Goal: Transaction & Acquisition: Purchase product/service

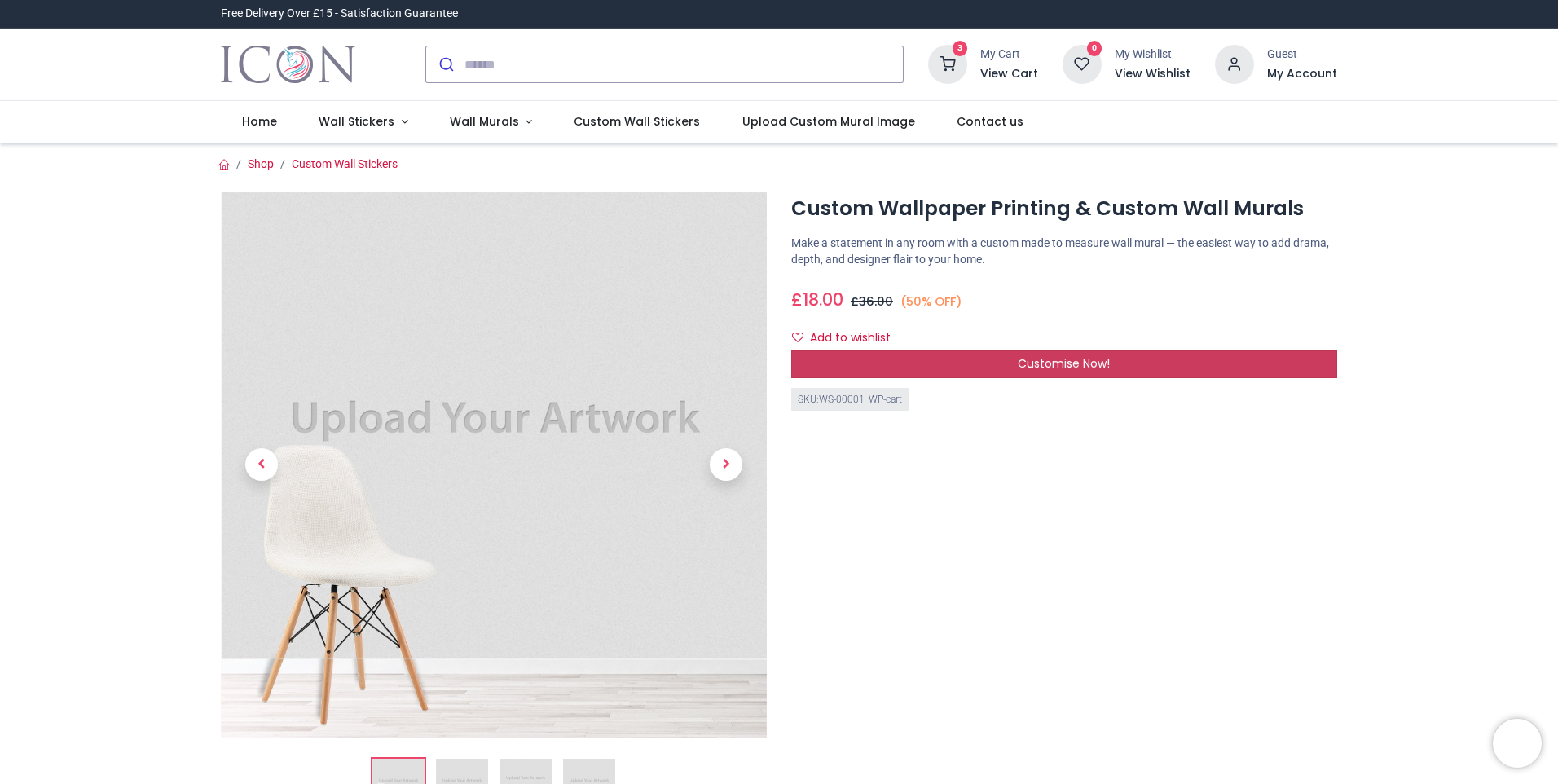
click at [1050, 358] on span "Customise Now!" at bounding box center [1064, 364] width 92 height 16
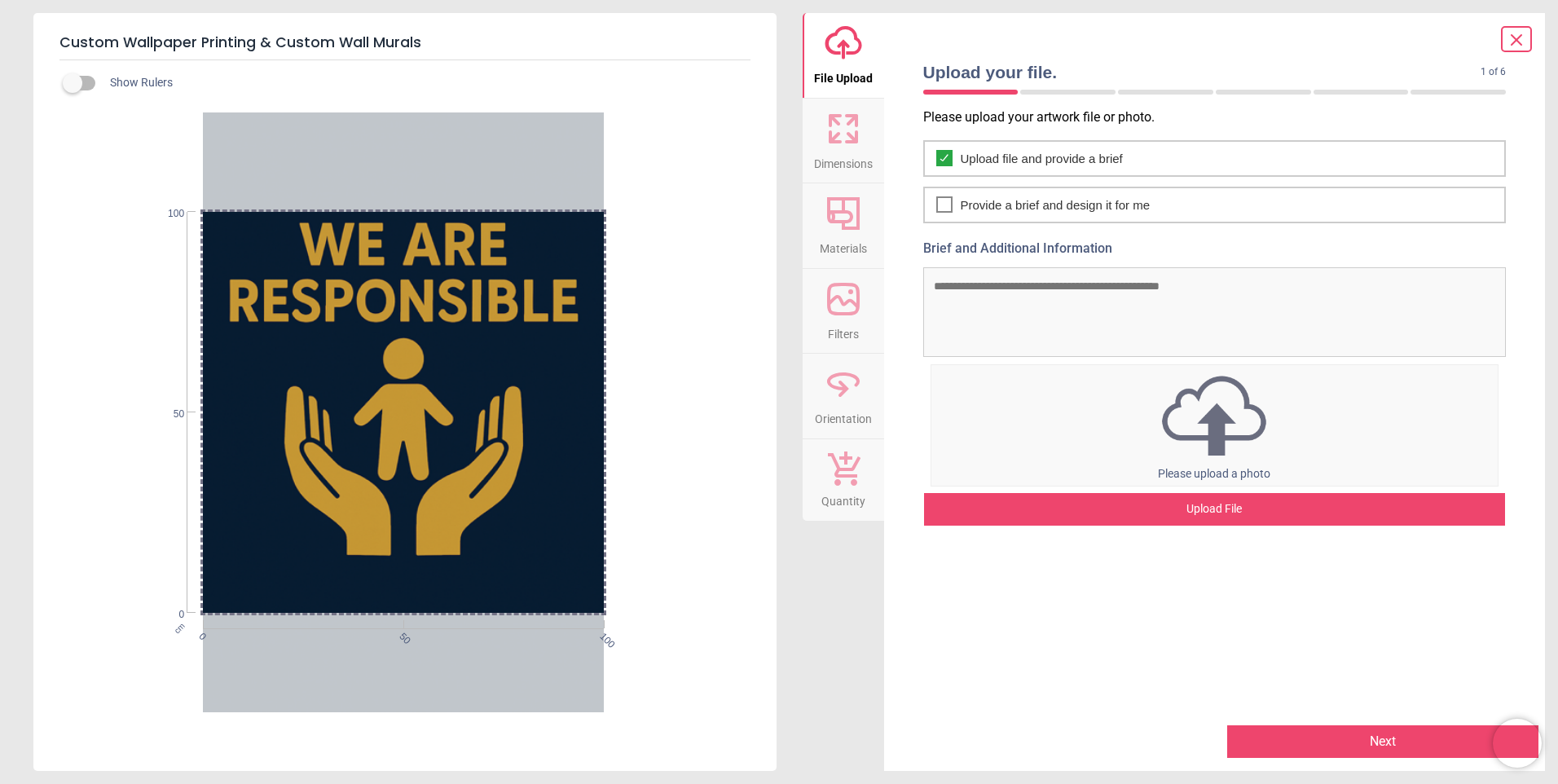
click at [837, 136] on icon at bounding box center [835, 136] width 10 height 10
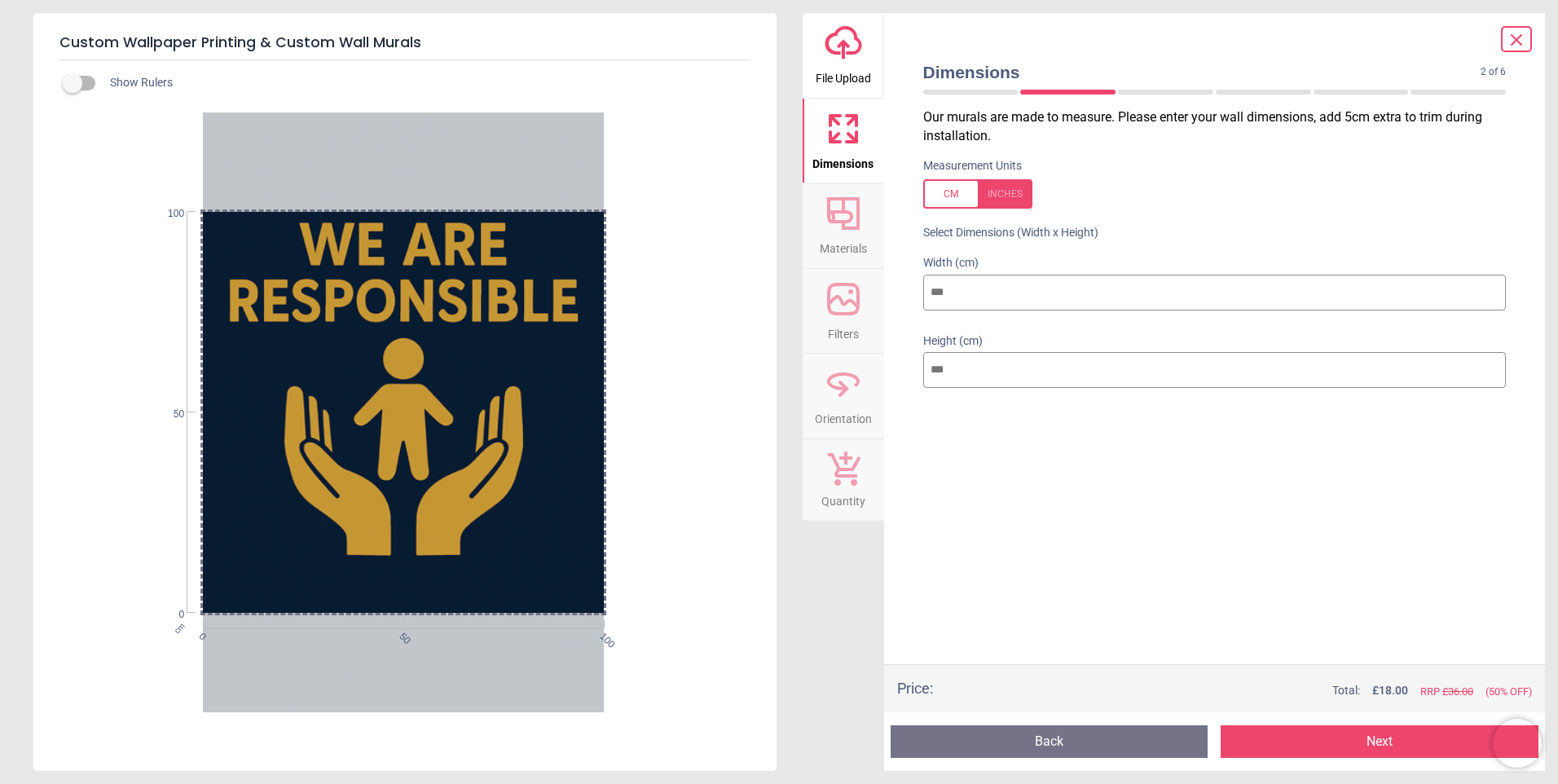
click at [851, 223] on icon at bounding box center [843, 213] width 39 height 39
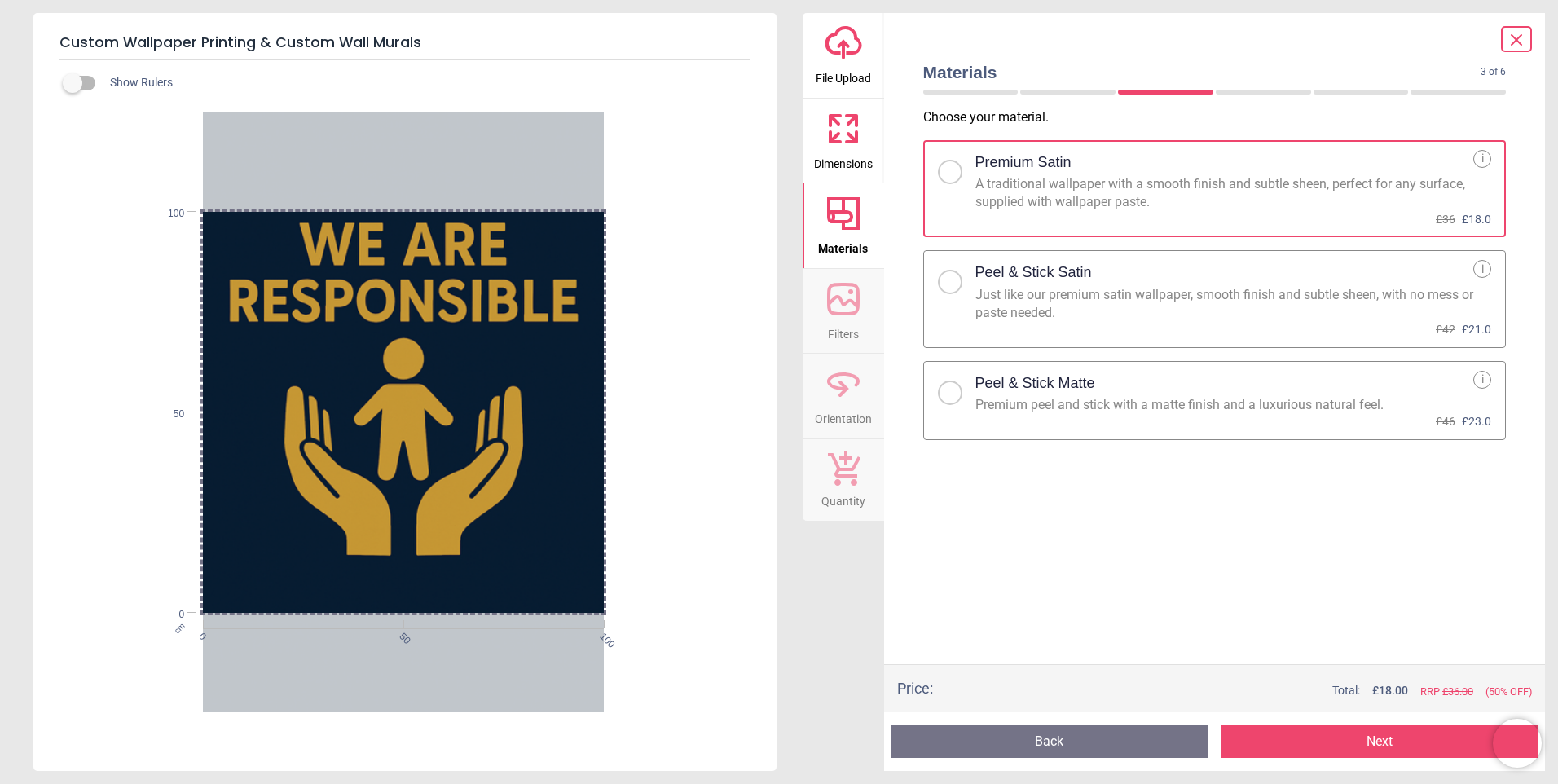
click at [1005, 392] on h2 "Peel & Stick Matte" at bounding box center [1035, 383] width 120 height 20
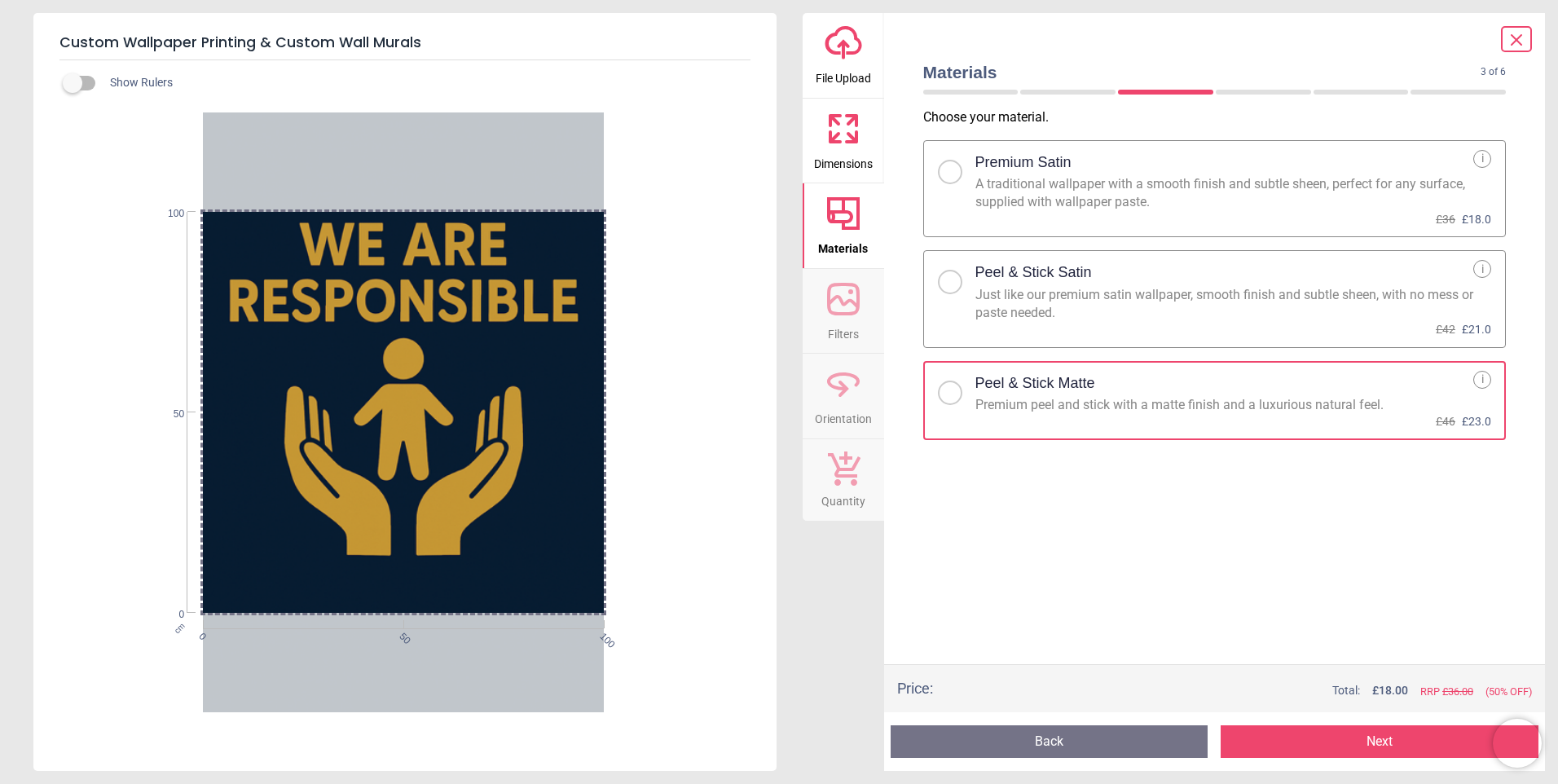
click at [1364, 735] on button "Next" at bounding box center [1379, 741] width 318 height 33
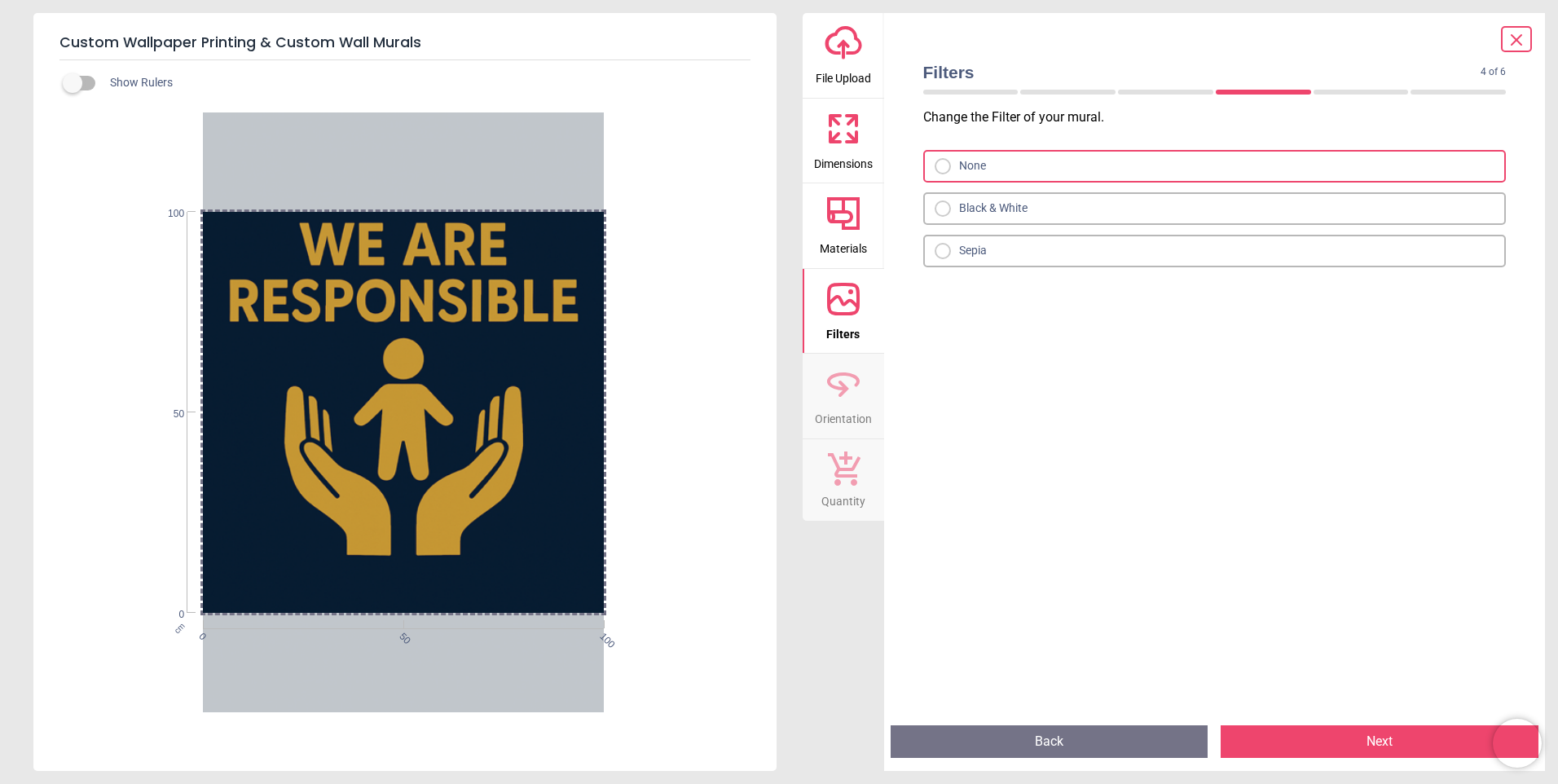
click at [1364, 735] on button "Next" at bounding box center [1379, 741] width 318 height 33
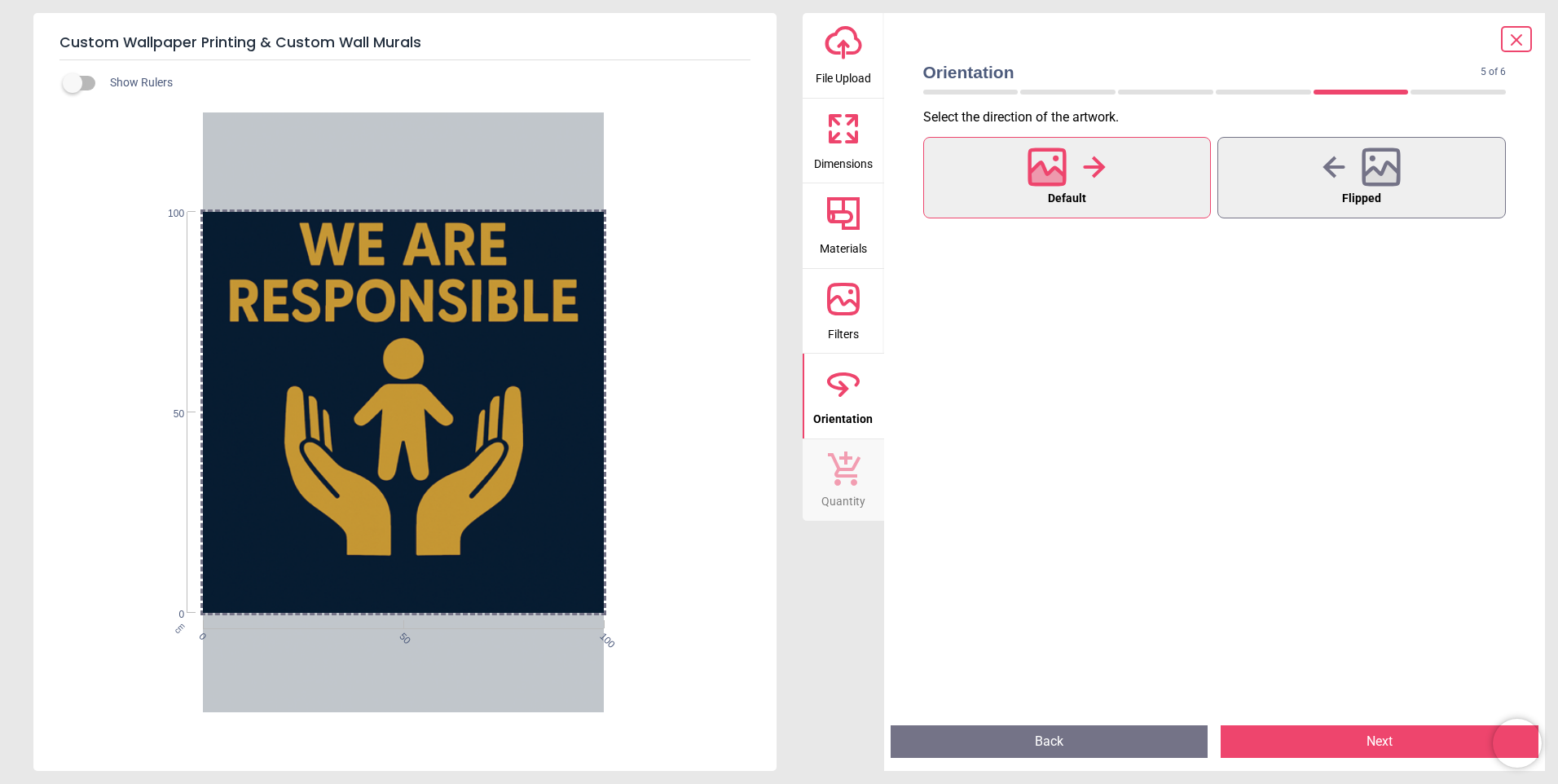
click at [1364, 735] on button "Next" at bounding box center [1379, 741] width 318 height 33
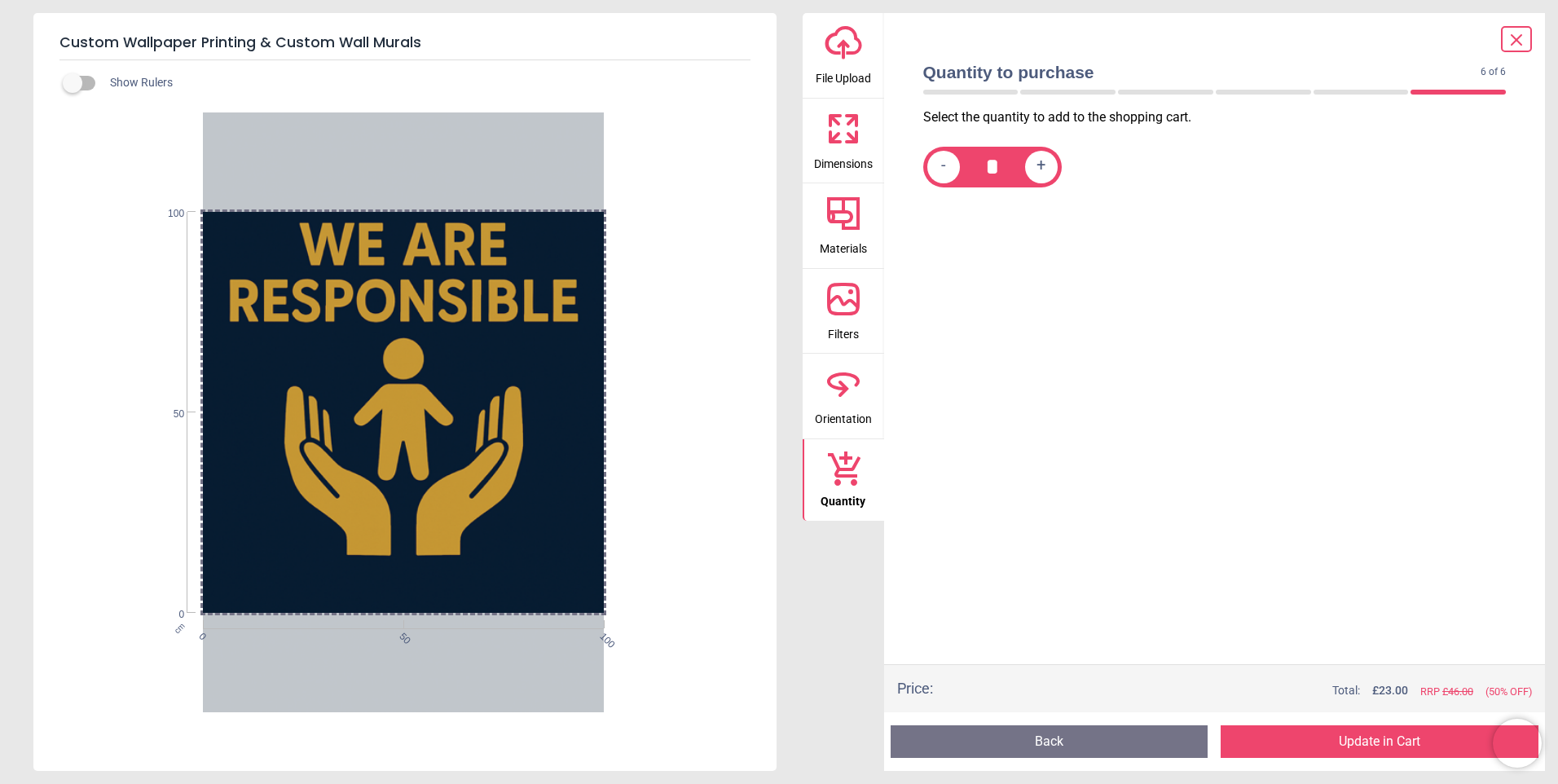
click at [1364, 735] on button "Update in Cart" at bounding box center [1379, 741] width 318 height 33
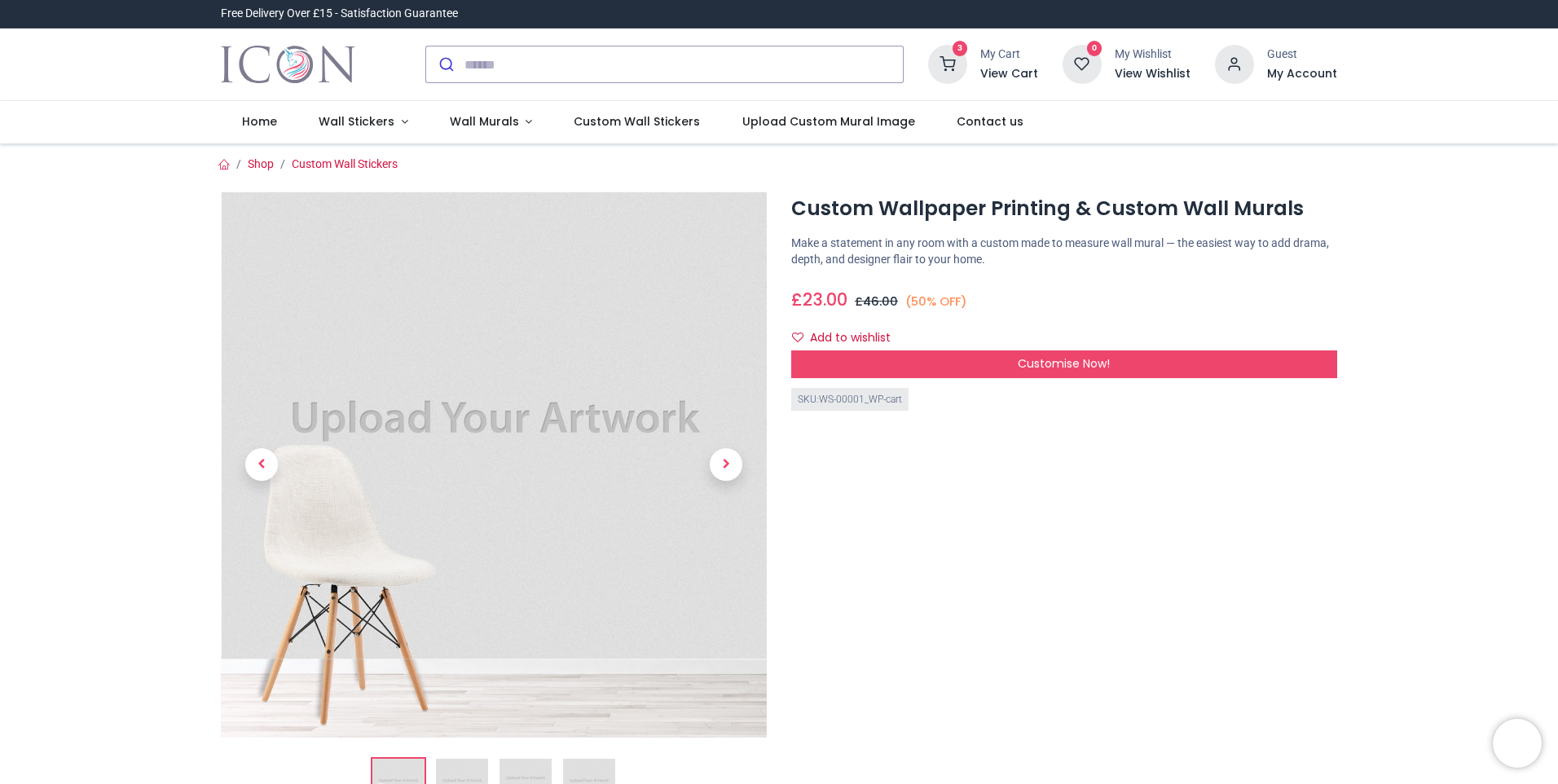
click at [1009, 71] on h6 "View Cart" at bounding box center [1009, 74] width 58 height 16
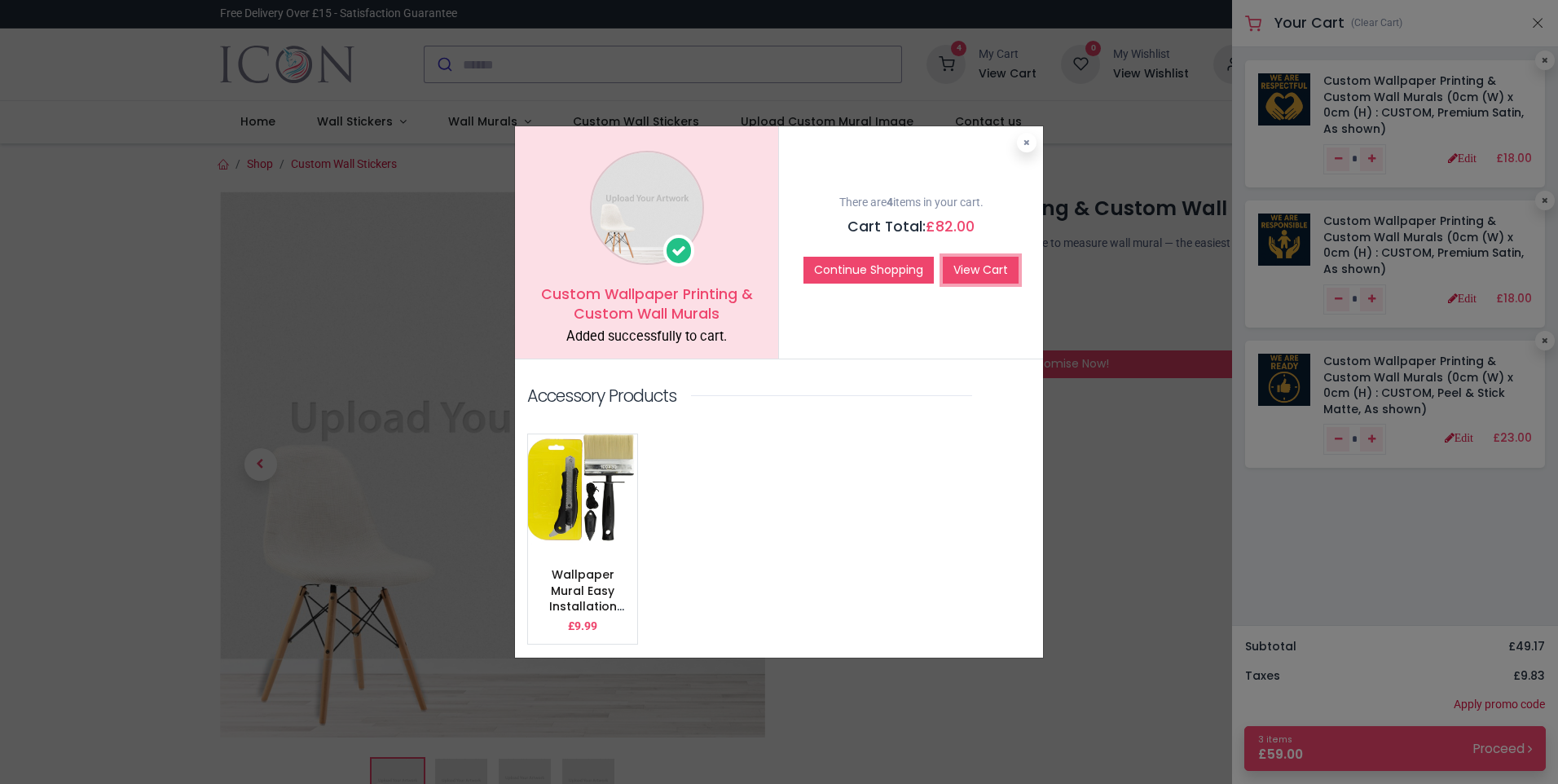
click at [996, 268] on link "View Cart" at bounding box center [981, 270] width 76 height 27
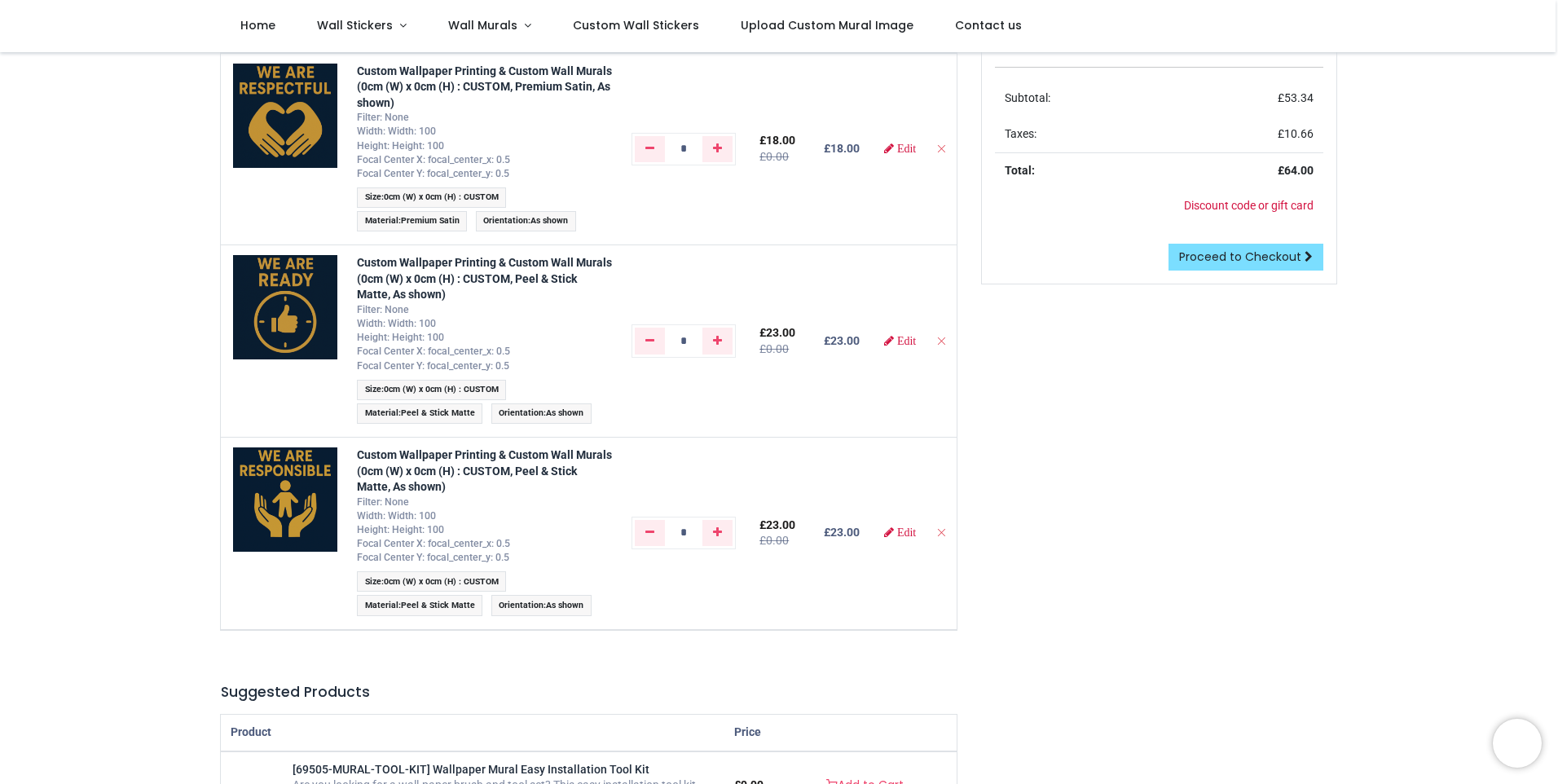
scroll to position [164, 0]
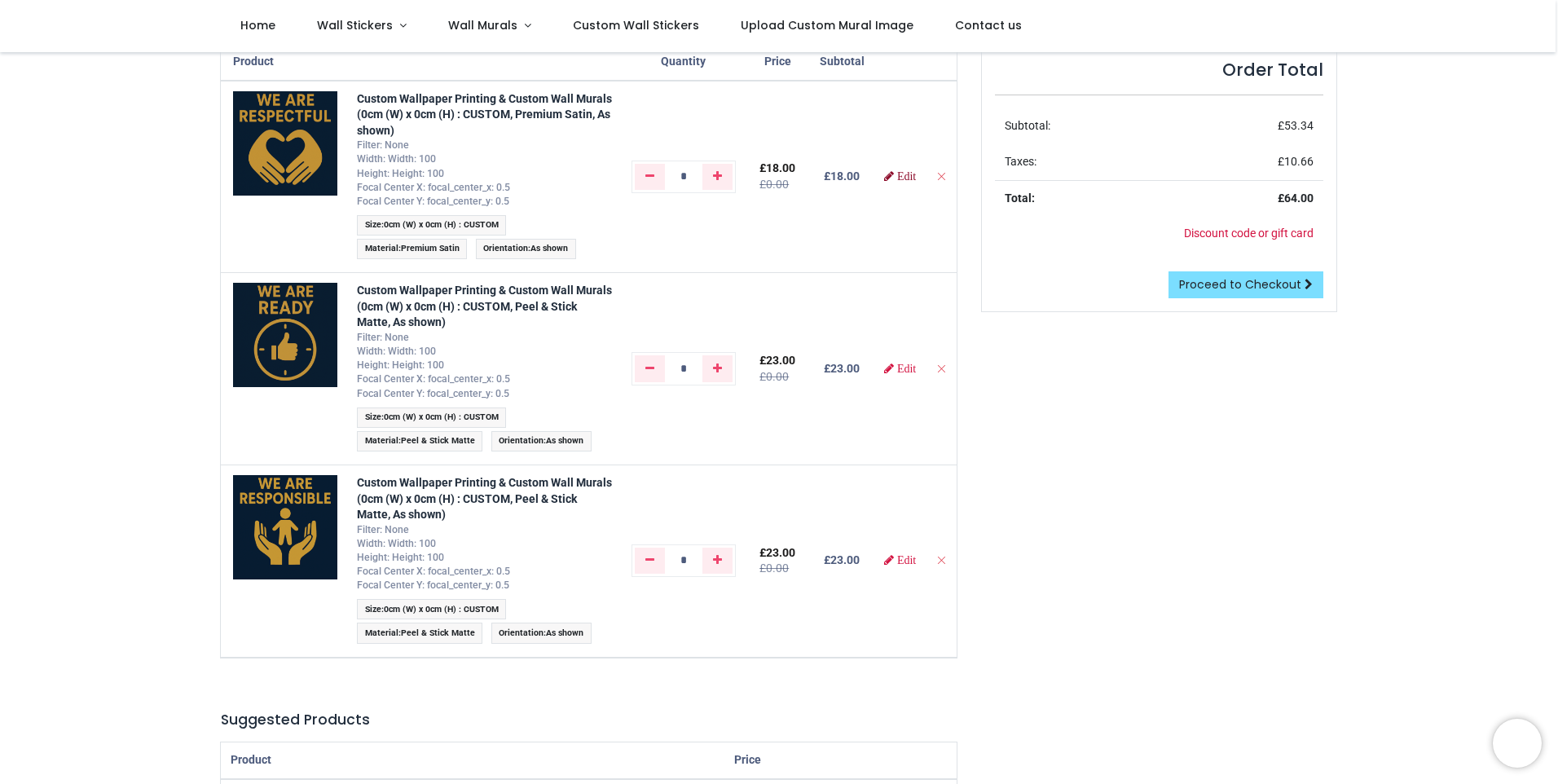
click at [901, 179] on span "Edit" at bounding box center [906, 176] width 18 height 11
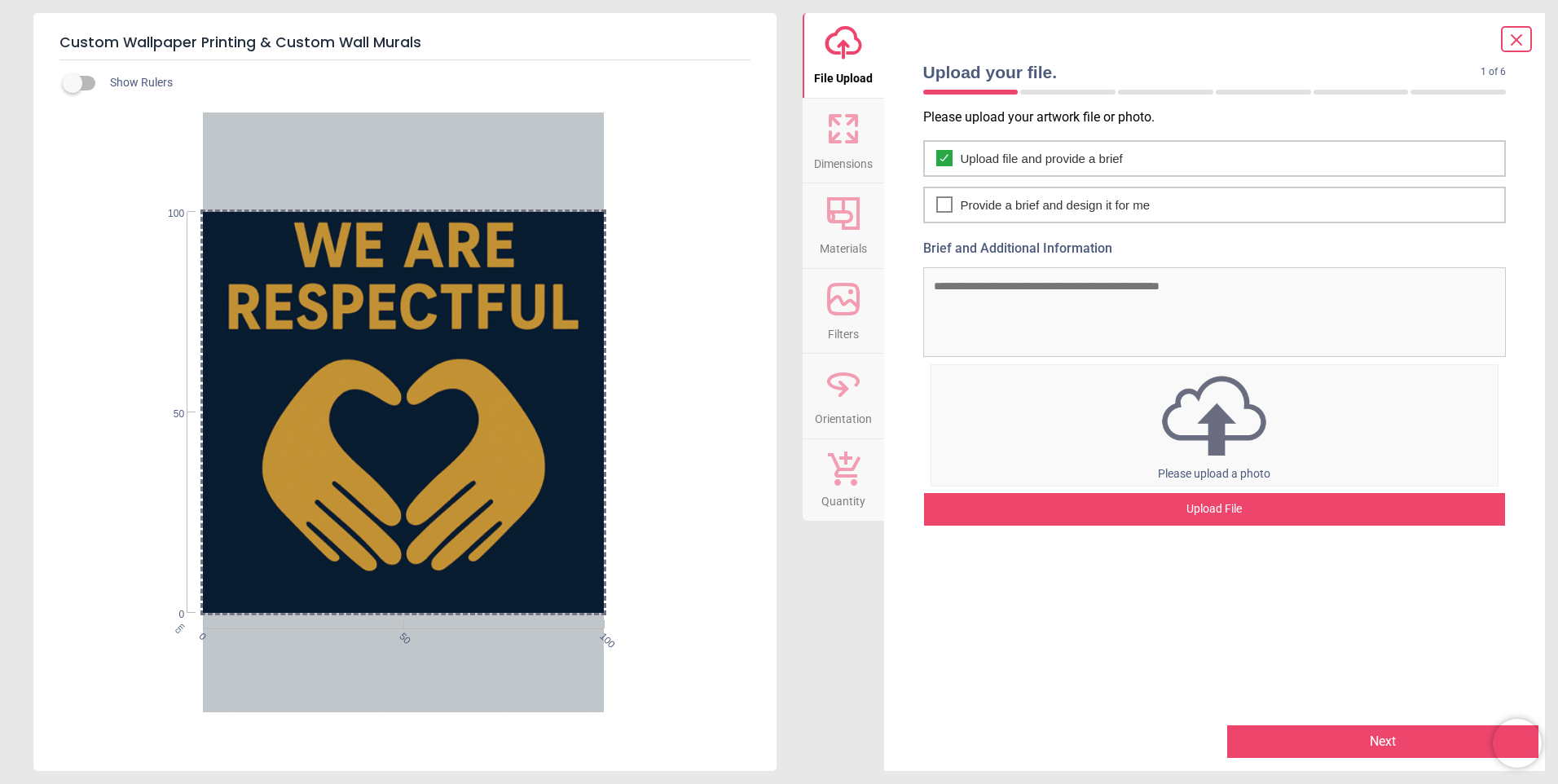
click at [845, 134] on icon at bounding box center [843, 128] width 39 height 39
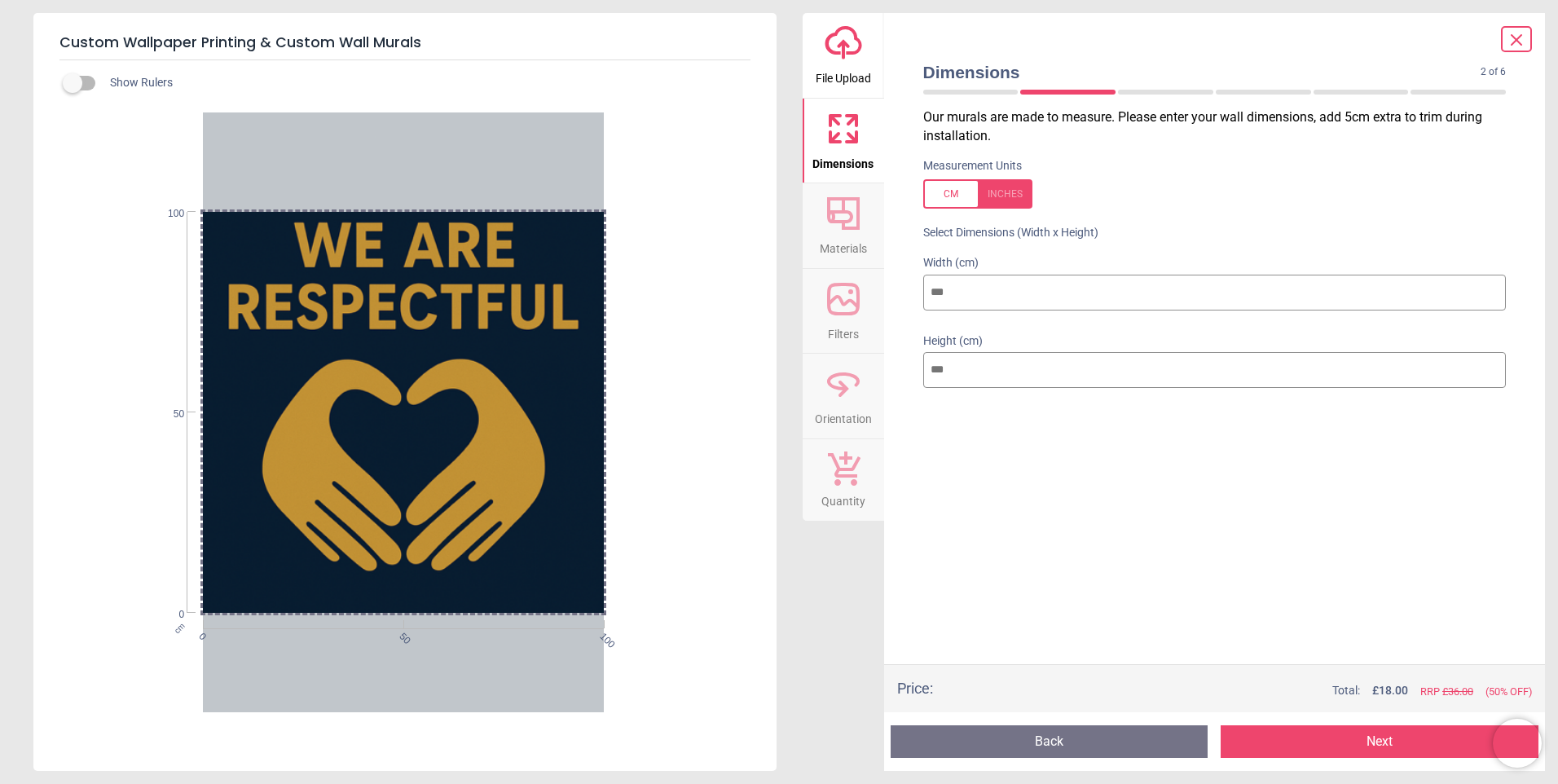
click at [853, 232] on icon at bounding box center [843, 213] width 39 height 39
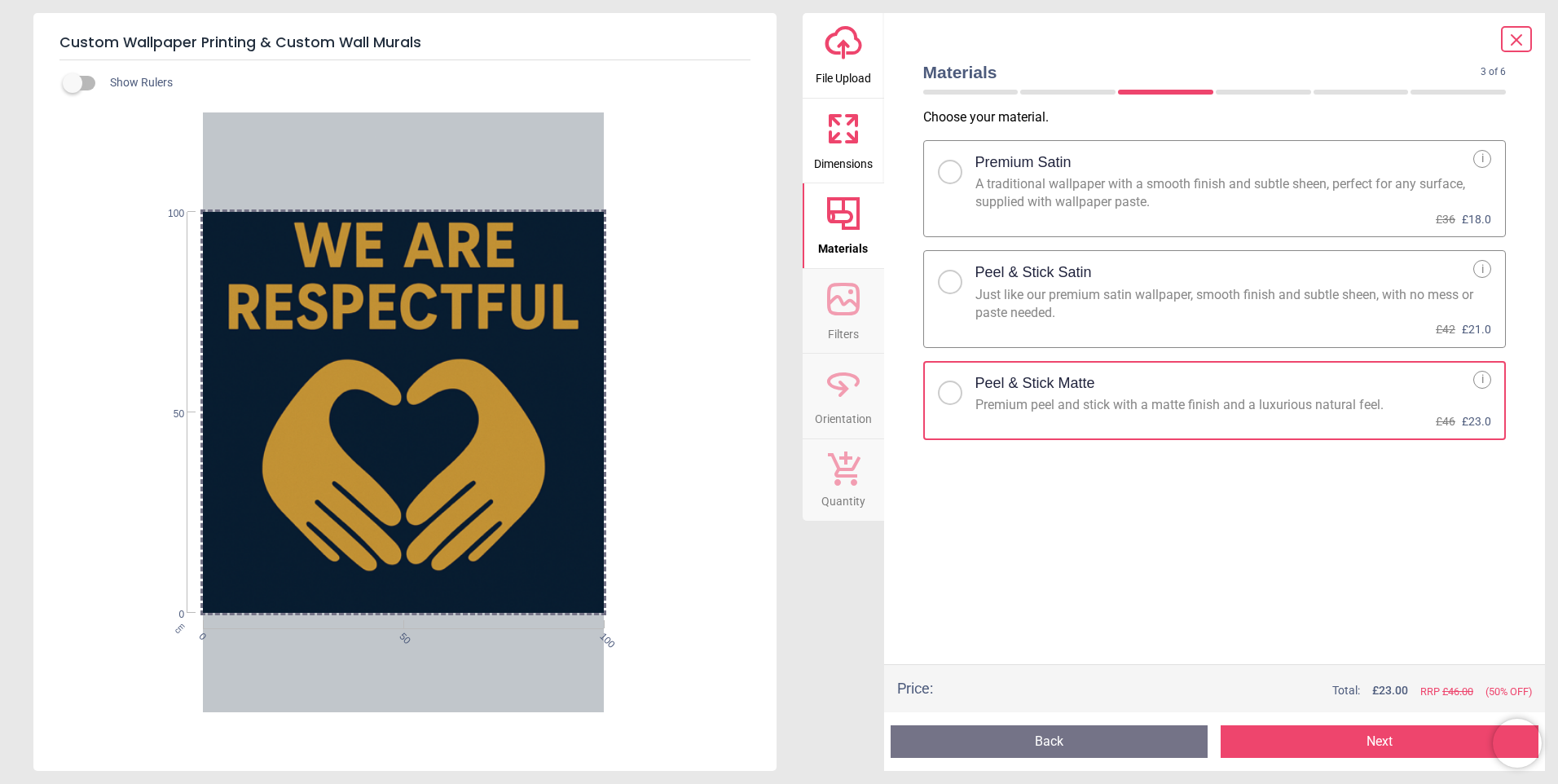
click at [1407, 746] on button "Next" at bounding box center [1379, 741] width 318 height 33
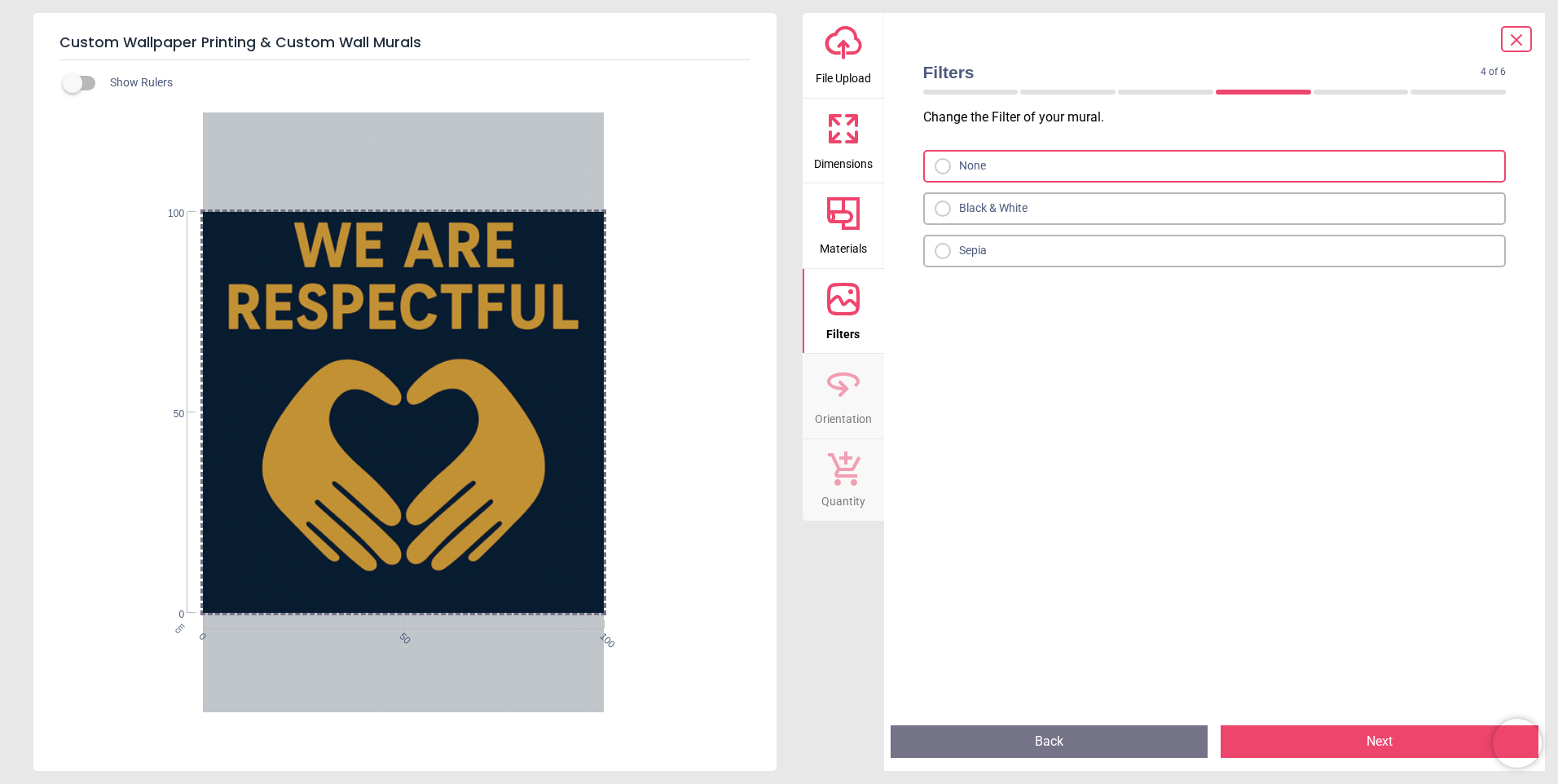
click at [1407, 746] on button "Next" at bounding box center [1379, 741] width 318 height 33
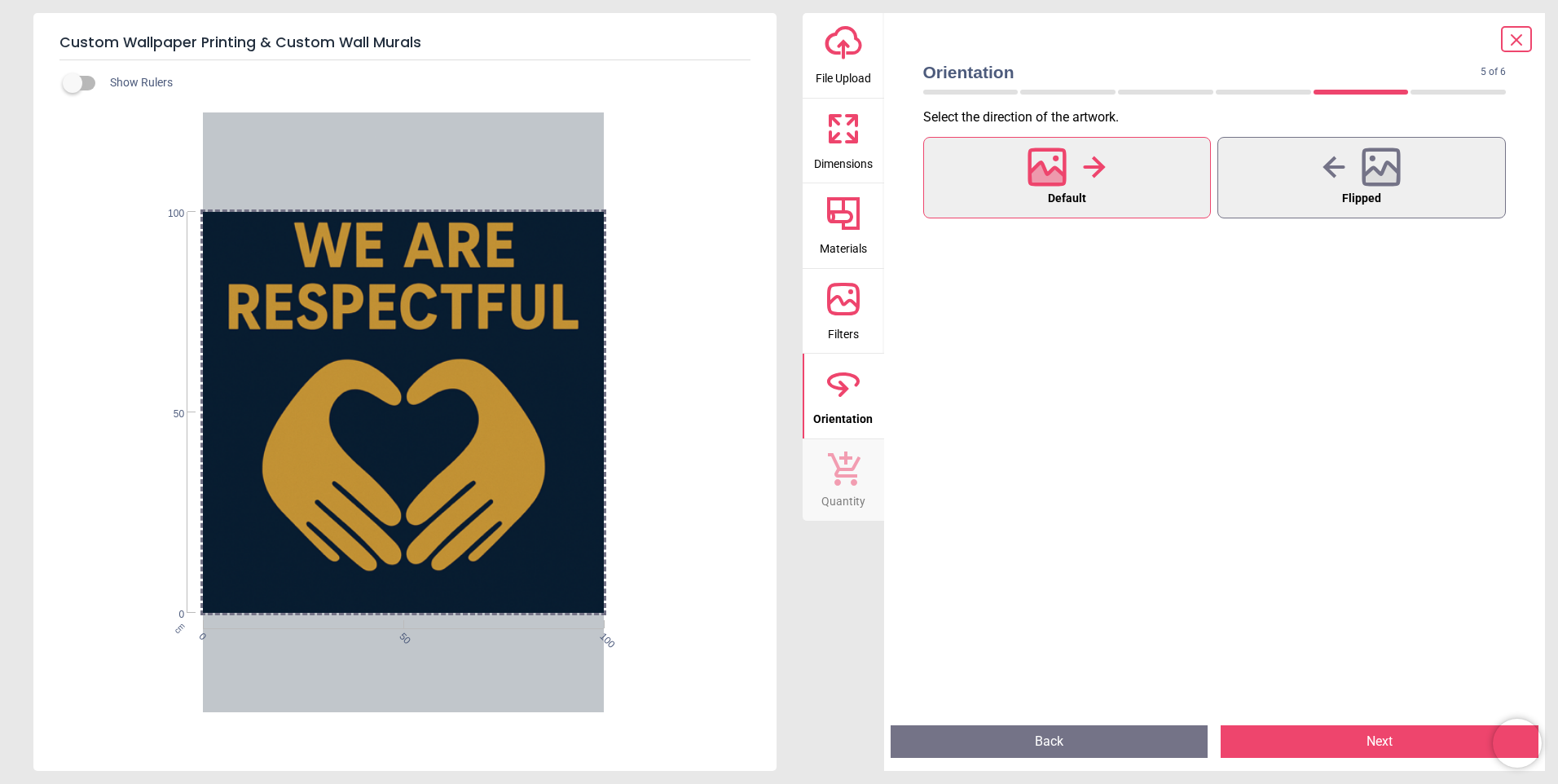
click at [1407, 746] on button "Next" at bounding box center [1379, 741] width 318 height 33
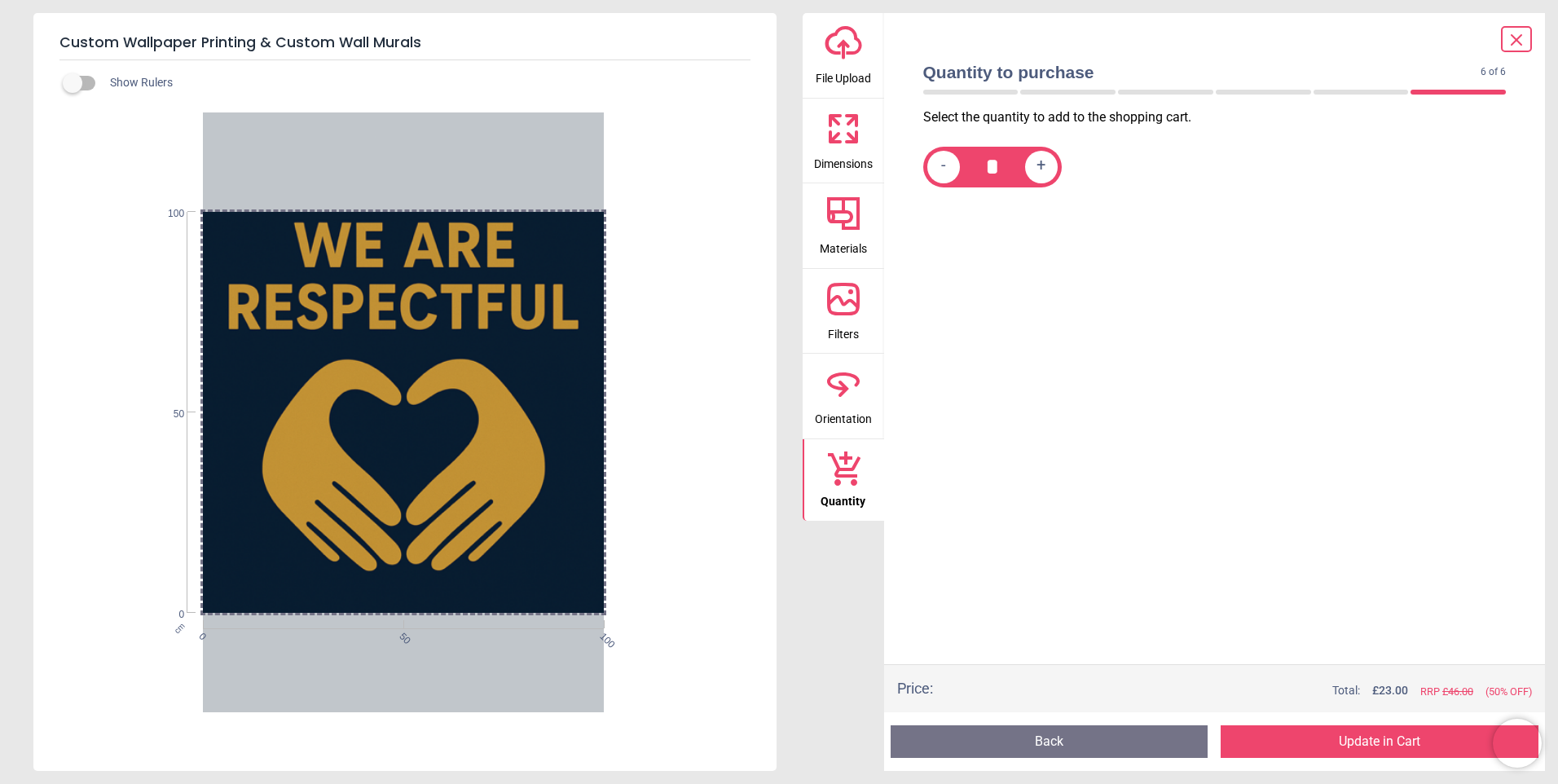
click at [1407, 746] on button "Update in Cart" at bounding box center [1379, 741] width 318 height 33
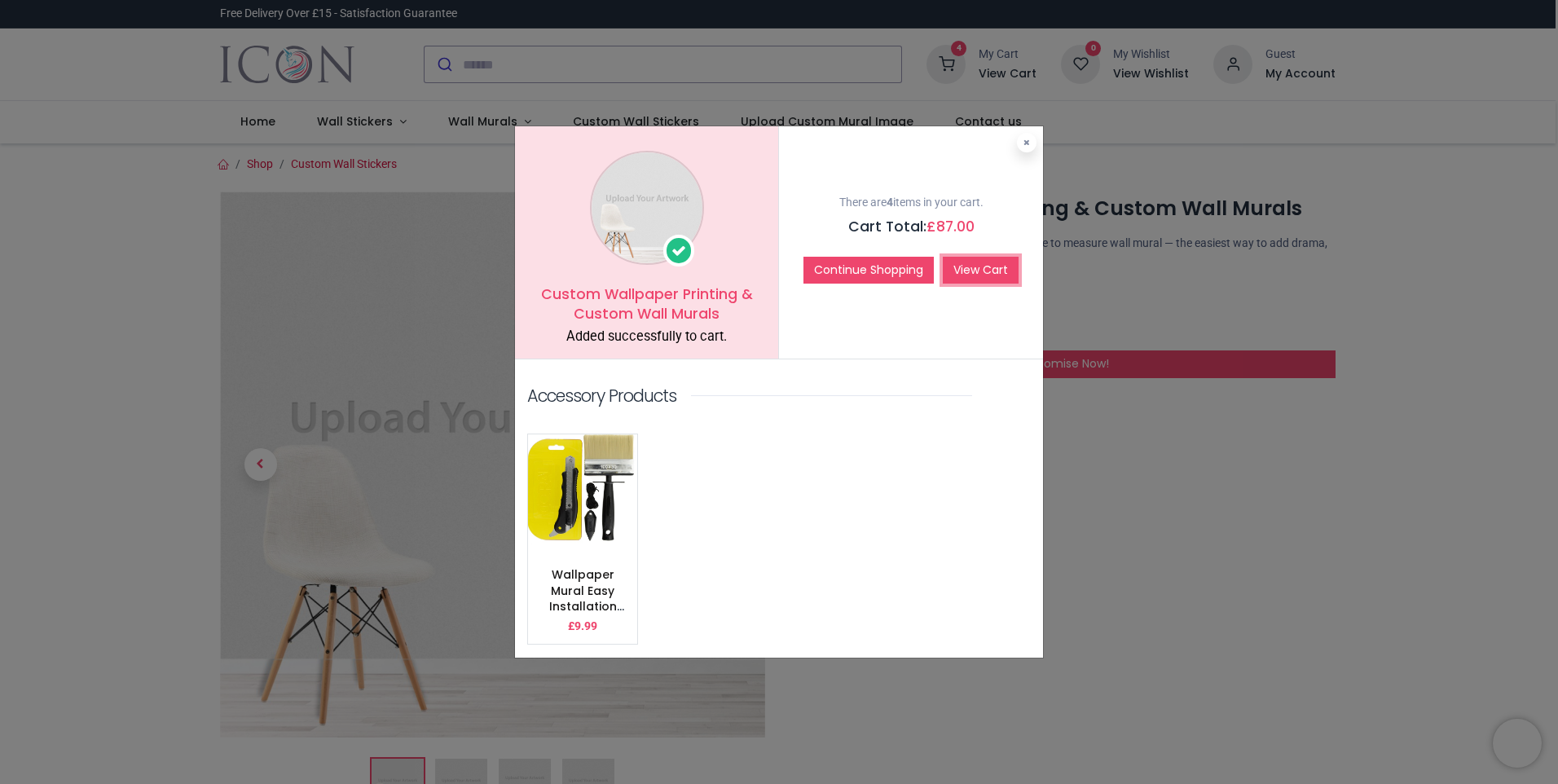
click at [1008, 279] on link "View Cart" at bounding box center [981, 270] width 76 height 27
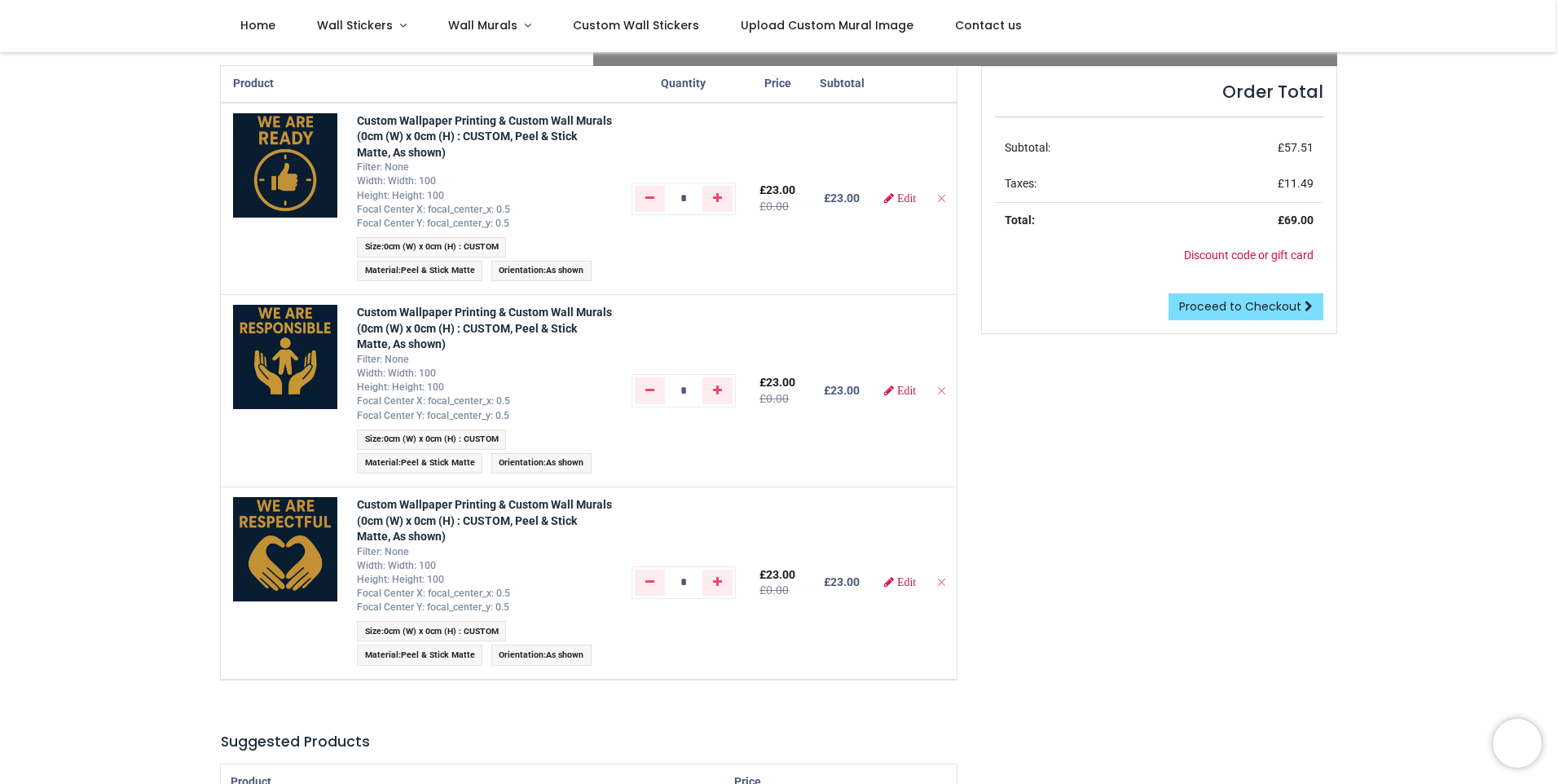
scroll to position [163, 0]
